Goal: Check status: Check status

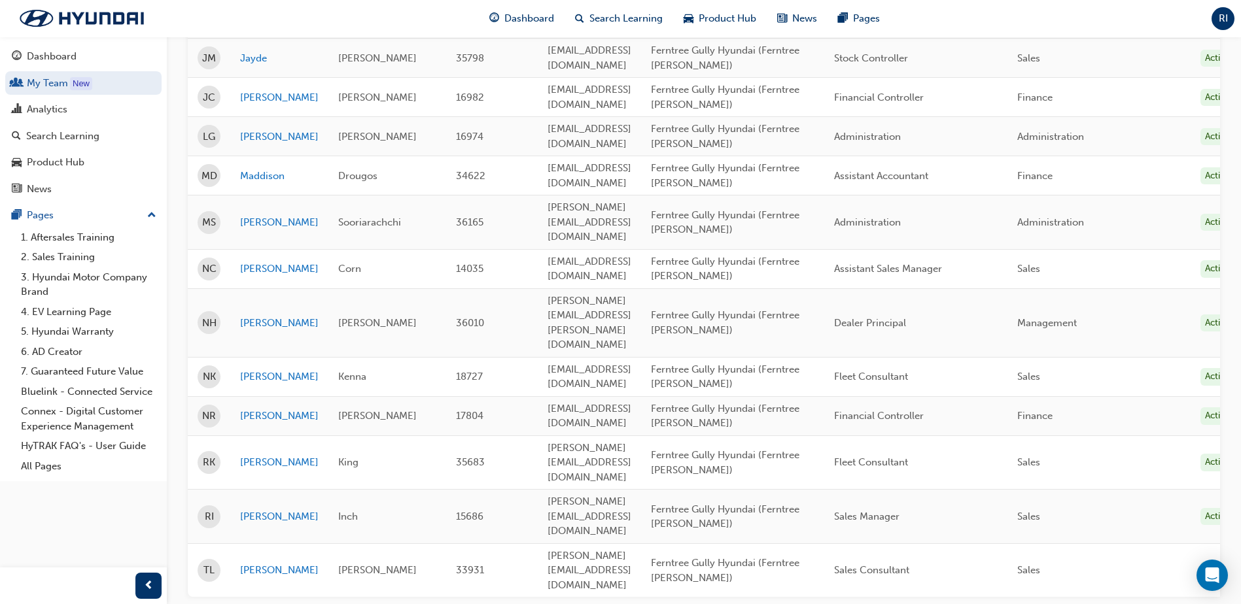
scroll to position [511, 0]
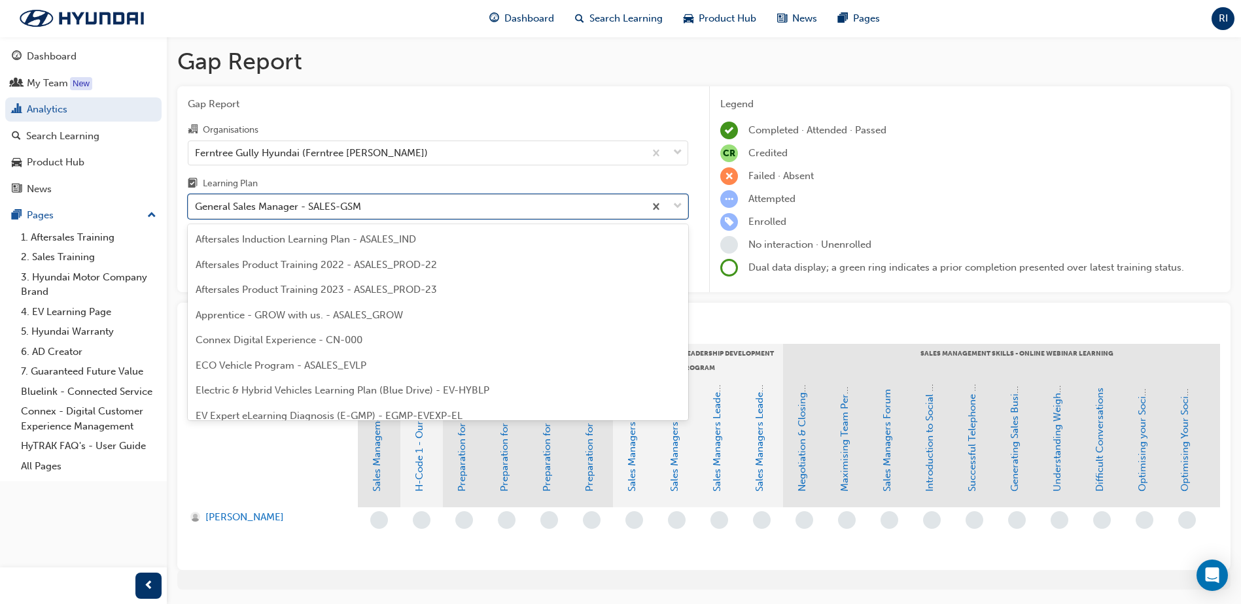
click at [257, 207] on div "General Sales Manager - SALES-GSM" at bounding box center [278, 206] width 166 height 15
click at [196, 207] on input "Learning Plan option General Sales Manager - SALES-GSM focused, 11 of 31. 31 re…" at bounding box center [195, 206] width 1 height 11
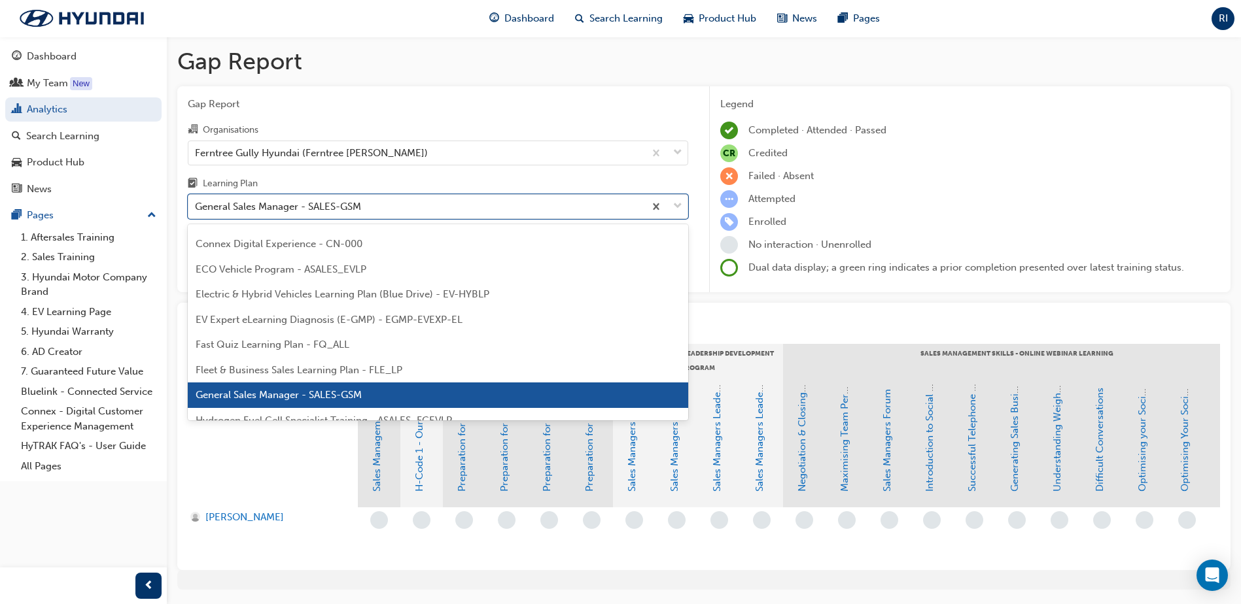
scroll to position [92, 0]
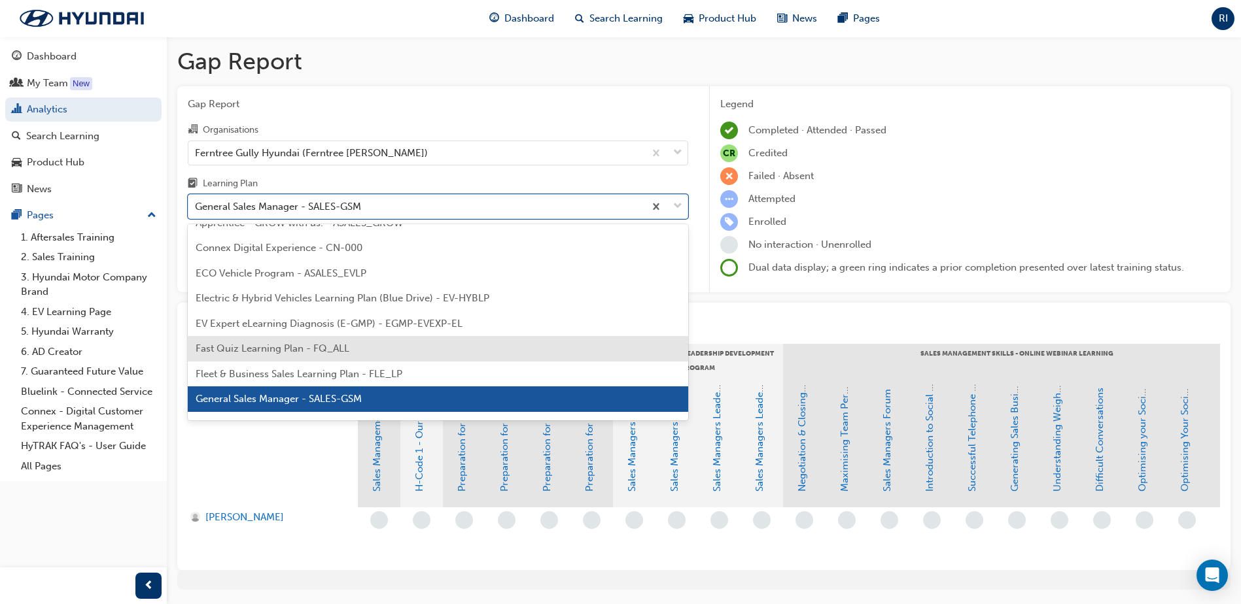
click at [328, 337] on div "Fast Quiz Learning Plan - FQ_ALL" at bounding box center [438, 349] width 500 height 26
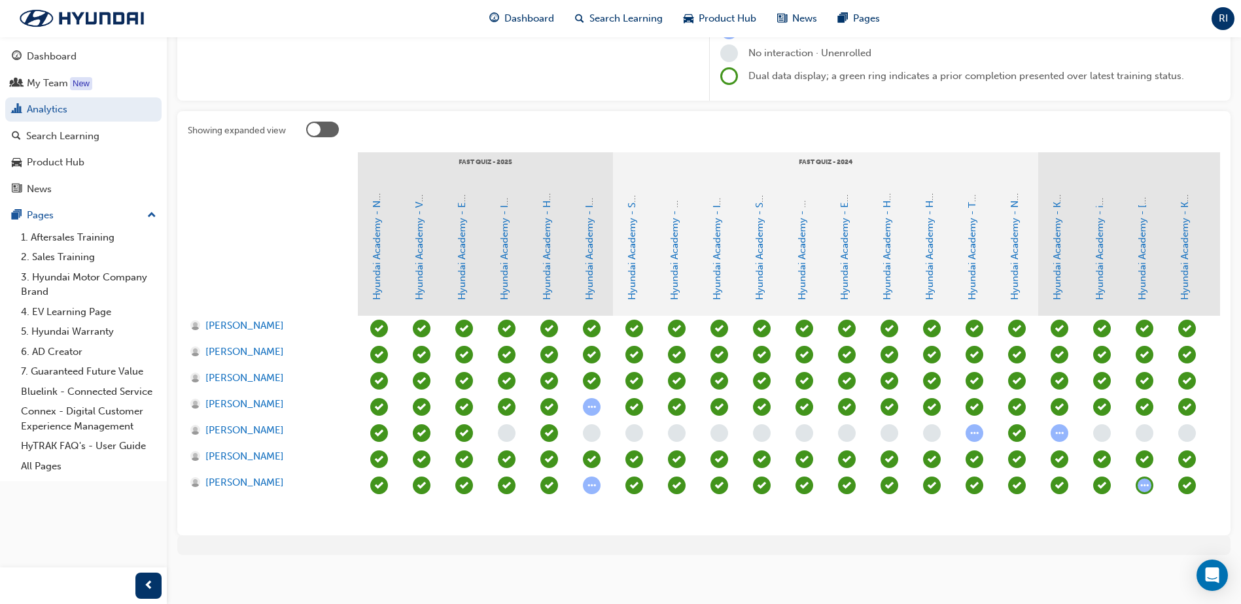
scroll to position [206, 0]
